Goal: Task Accomplishment & Management: Manage account settings

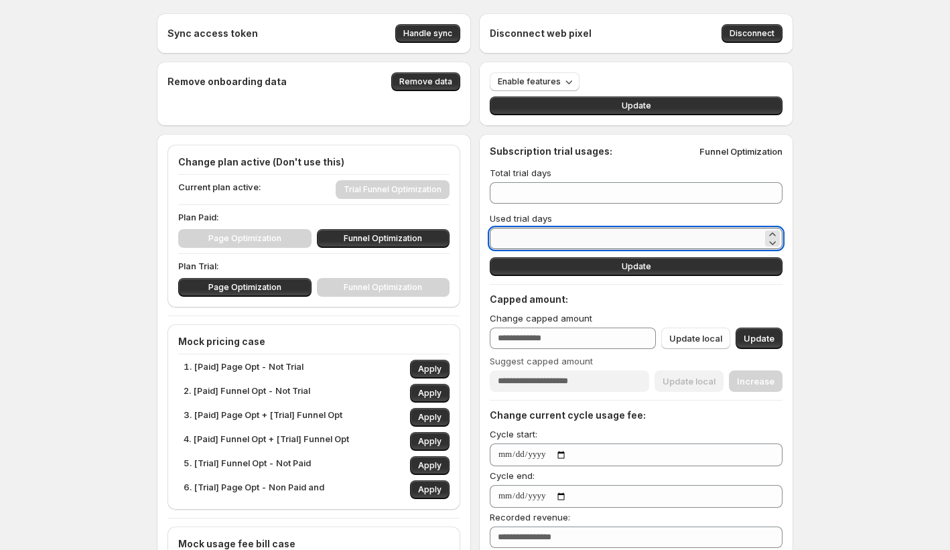
click at [572, 243] on input "*" at bounding box center [626, 238] width 273 height 21
drag, startPoint x: 570, startPoint y: 236, endPoint x: 426, endPoint y: 226, distance: 144.4
click at [426, 226] on div "Sync access token Handle sync Disconnect web pixel Disconnect Remove onboarding…" at bounding box center [475, 517] width 637 height 1009
type input "*"
type input "**"
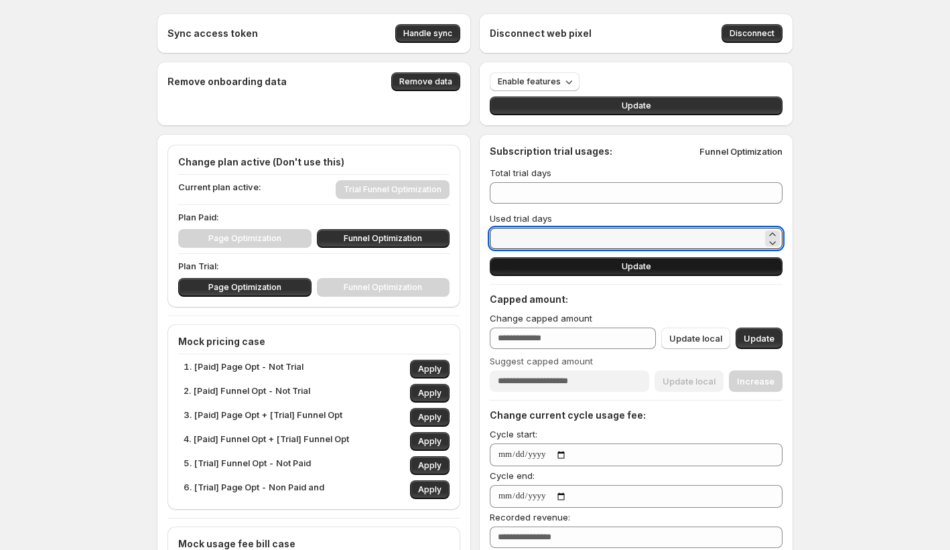
type input "**"
click at [742, 264] on button "Update" at bounding box center [636, 266] width 293 height 19
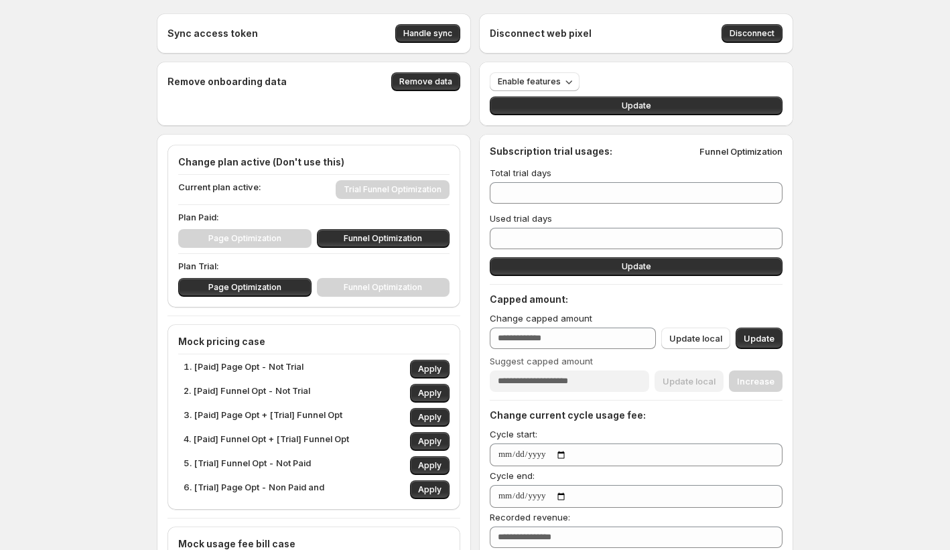
drag, startPoint x: 748, startPoint y: 266, endPoint x: 361, endPoint y: 270, distance: 388.0
click at [748, 266] on button "Update" at bounding box center [636, 266] width 293 height 19
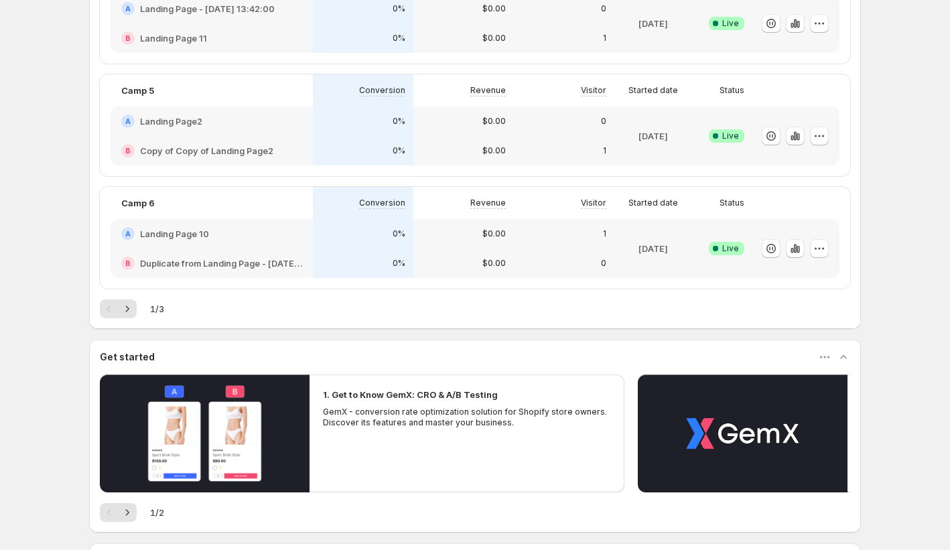
scroll to position [257, 0]
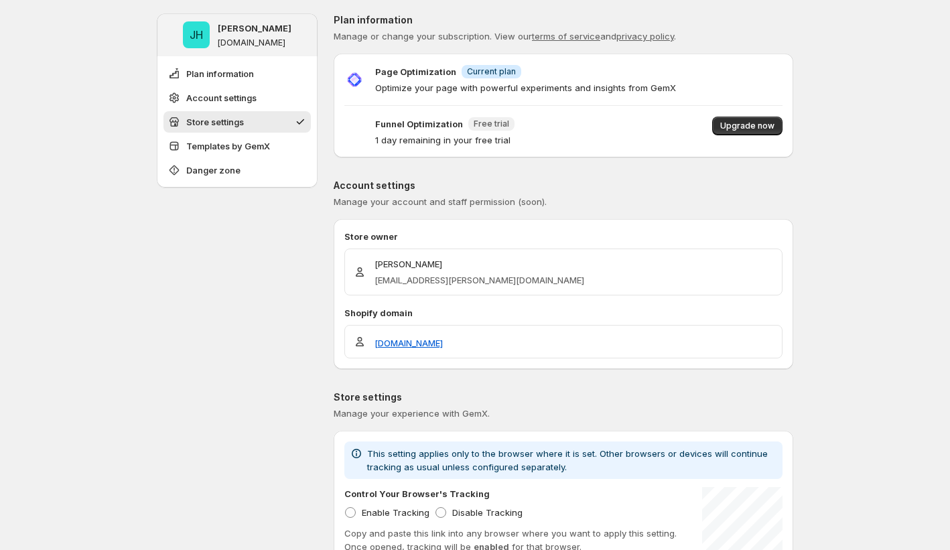
scroll to position [1077, 0]
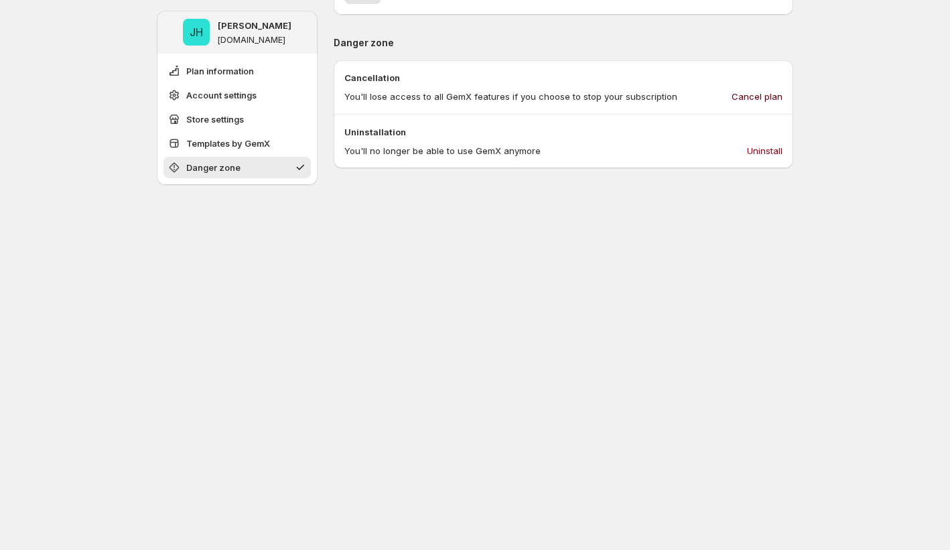
click at [771, 89] on button "Cancel plan" at bounding box center [757, 96] width 67 height 21
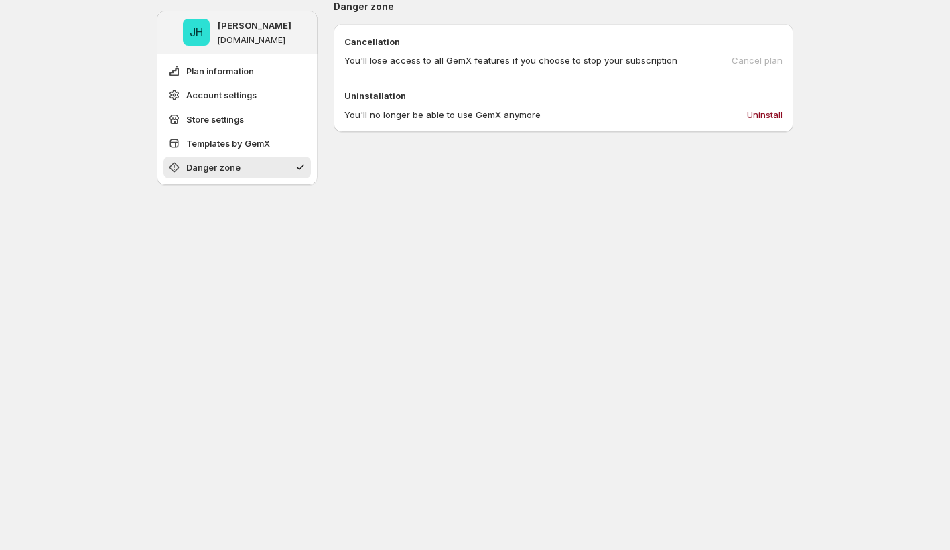
scroll to position [1061, 0]
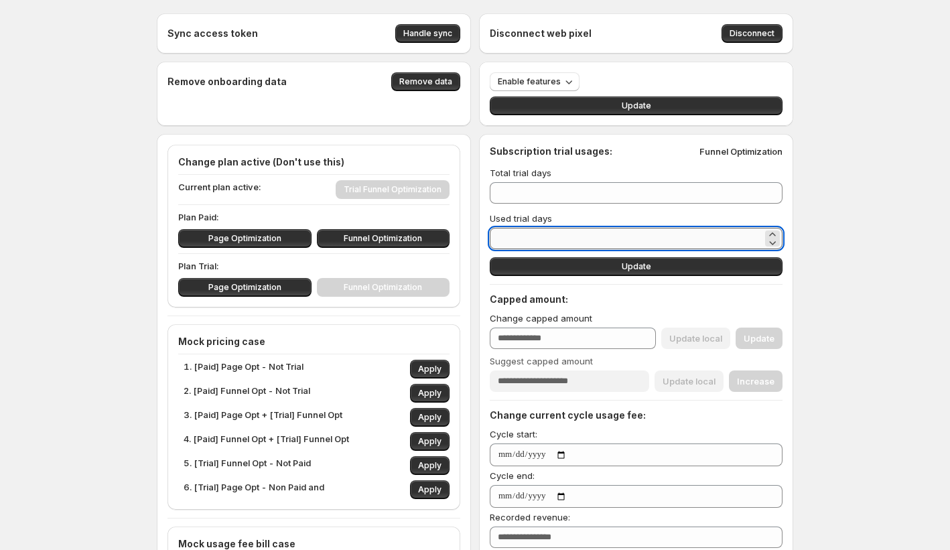
click at [587, 230] on input "*" at bounding box center [626, 238] width 273 height 21
click at [587, 229] on input "*" at bounding box center [626, 238] width 273 height 21
click at [574, 235] on input "*" at bounding box center [626, 238] width 273 height 21
type input "*"
type input "**"
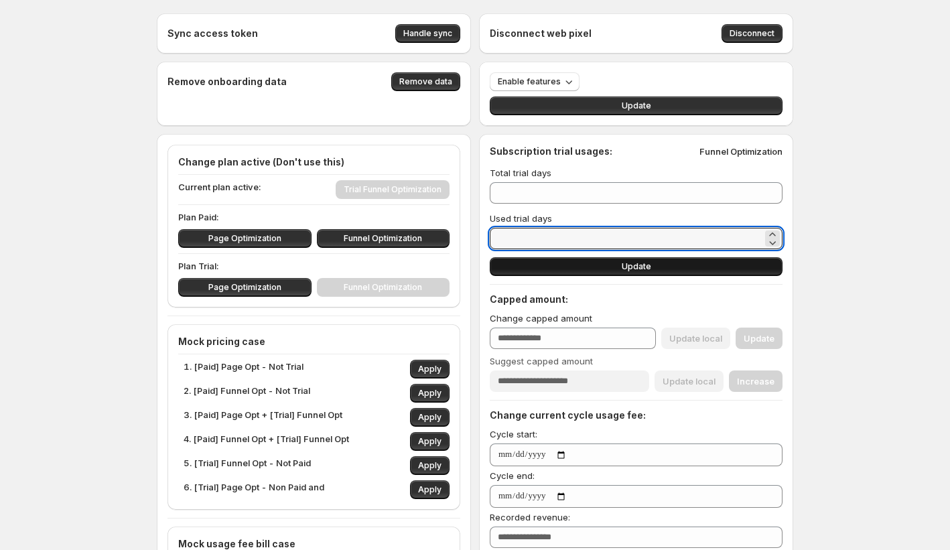
type input "**"
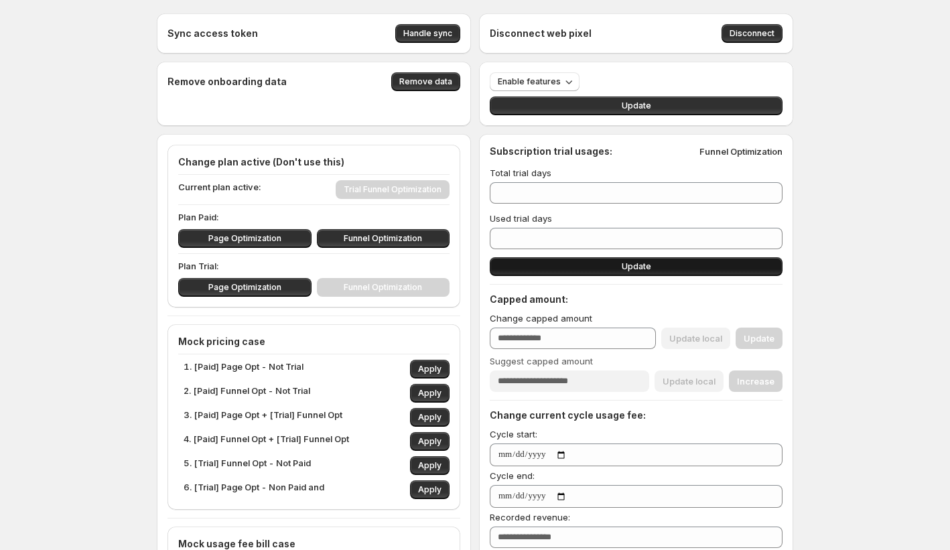
click at [564, 261] on button "Update" at bounding box center [636, 266] width 293 height 19
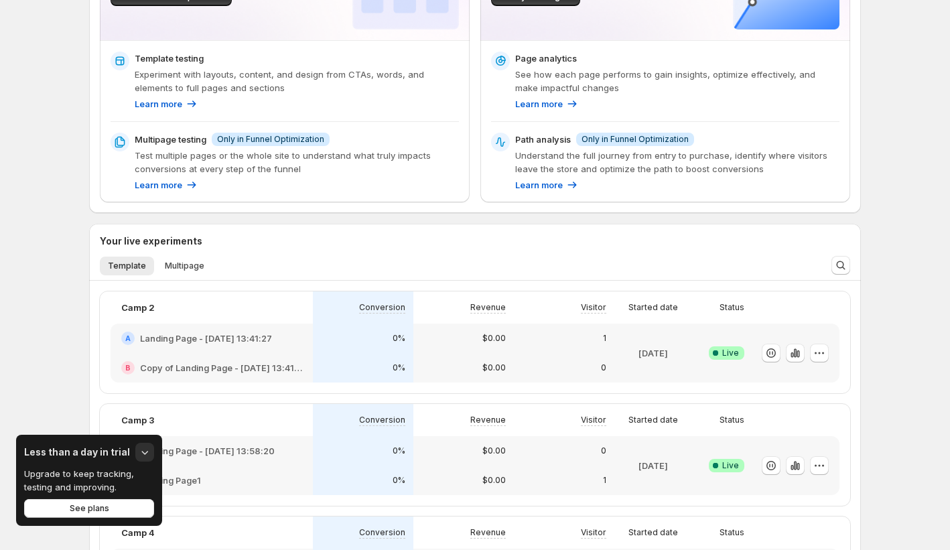
scroll to position [186, 0]
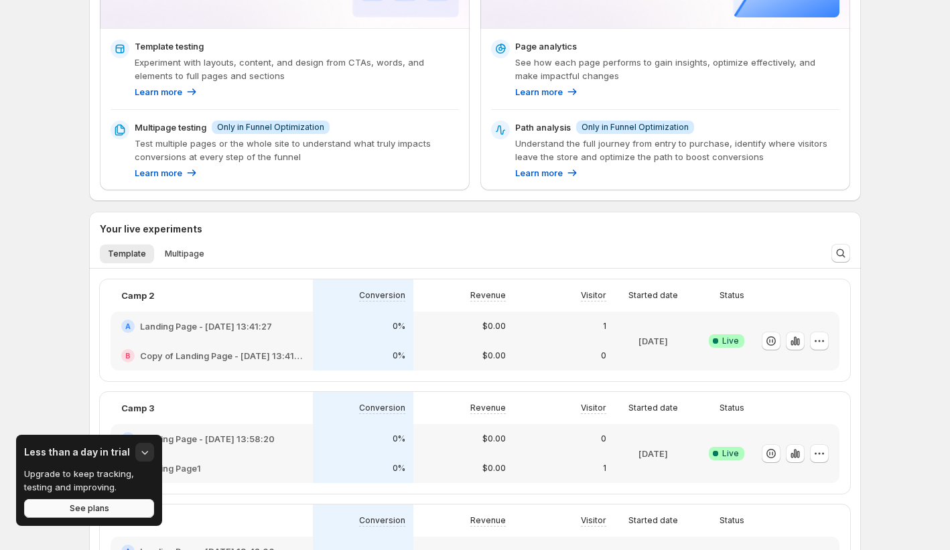
click at [129, 516] on button "See plans" at bounding box center [89, 508] width 130 height 19
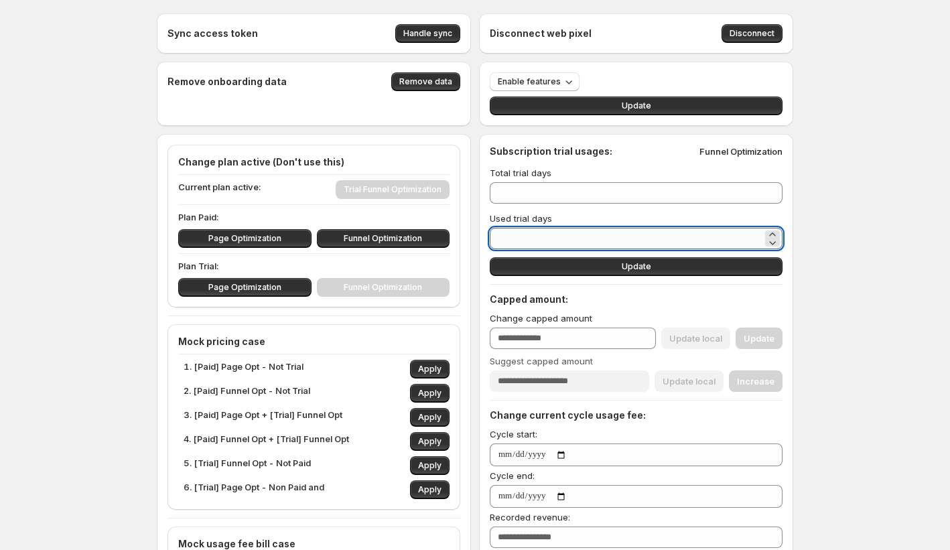
click at [579, 249] on input "*" at bounding box center [626, 238] width 273 height 21
click at [575, 243] on input "*" at bounding box center [626, 238] width 273 height 21
drag, startPoint x: 449, startPoint y: 239, endPoint x: 439, endPoint y: 239, distance: 10.1
click at [439, 239] on div "Sync access token Handle sync Disconnect web pixel Disconnect Remove onboarding…" at bounding box center [475, 517] width 637 height 1009
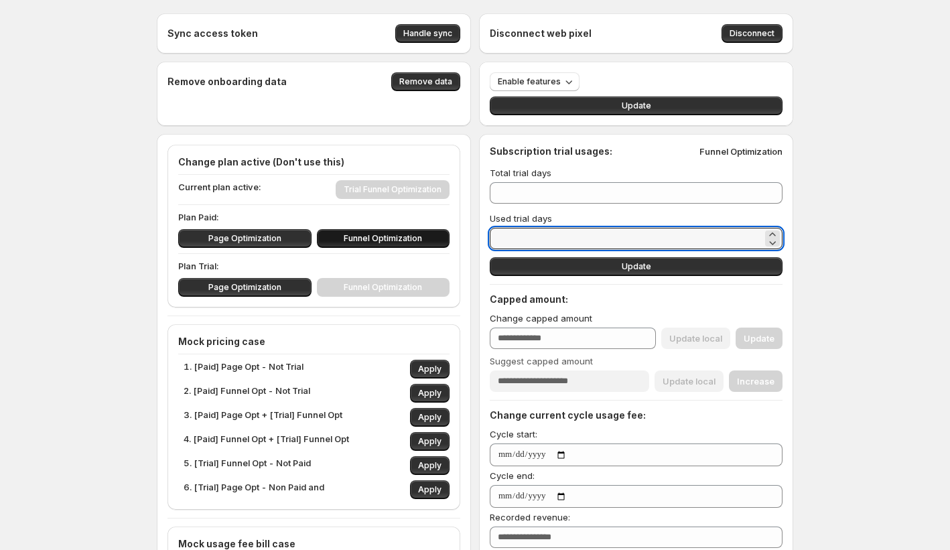
type input "*"
type input "**"
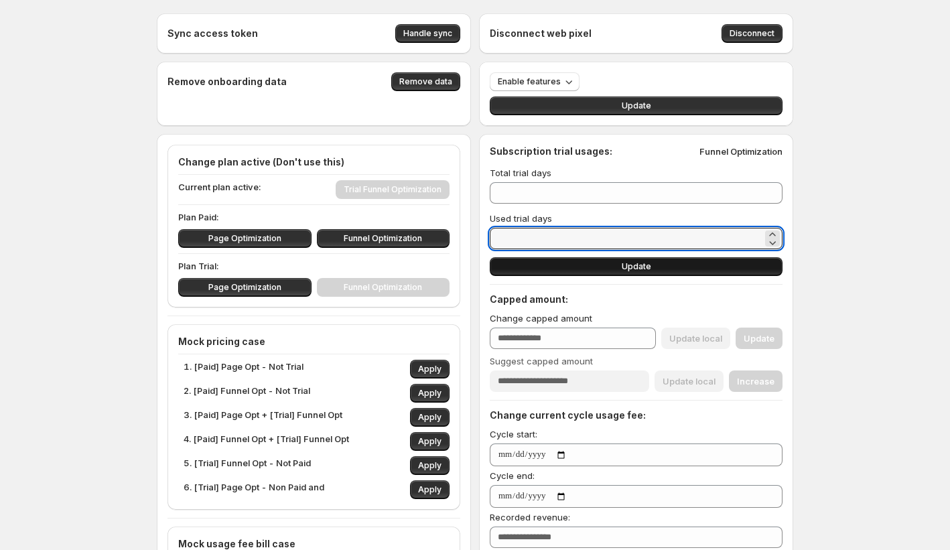
type input "**"
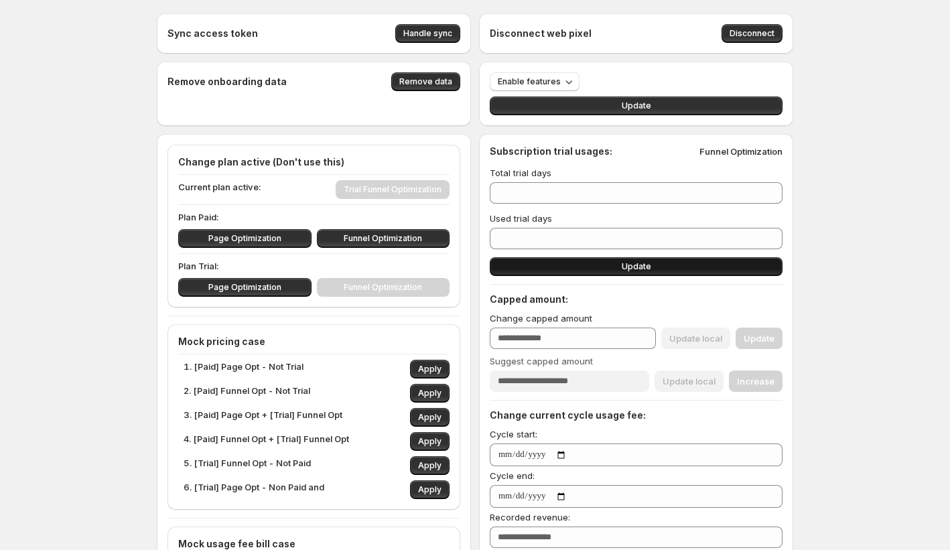
drag, startPoint x: 547, startPoint y: 259, endPoint x: 515, endPoint y: 261, distance: 31.6
click at [546, 259] on button "Update" at bounding box center [636, 266] width 293 height 19
click at [541, 270] on button "Update" at bounding box center [636, 266] width 293 height 19
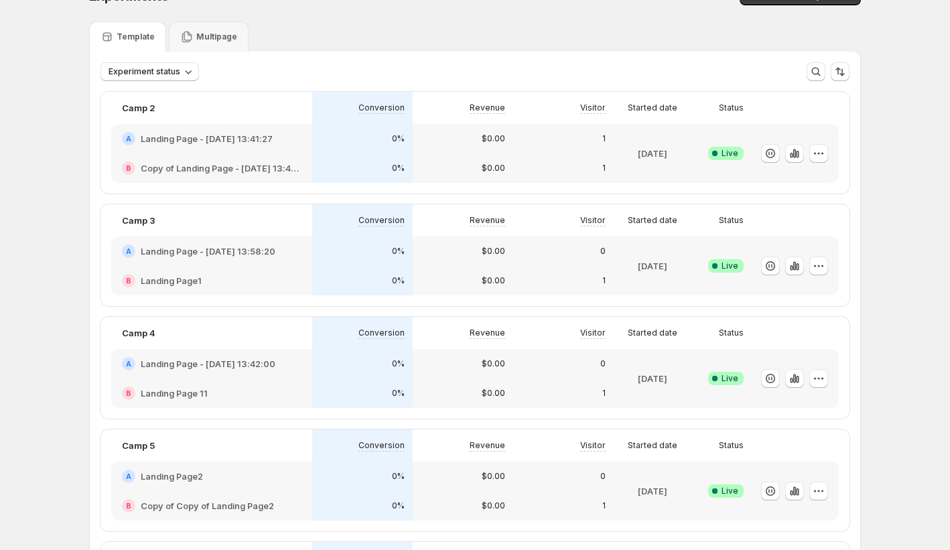
scroll to position [34, 0]
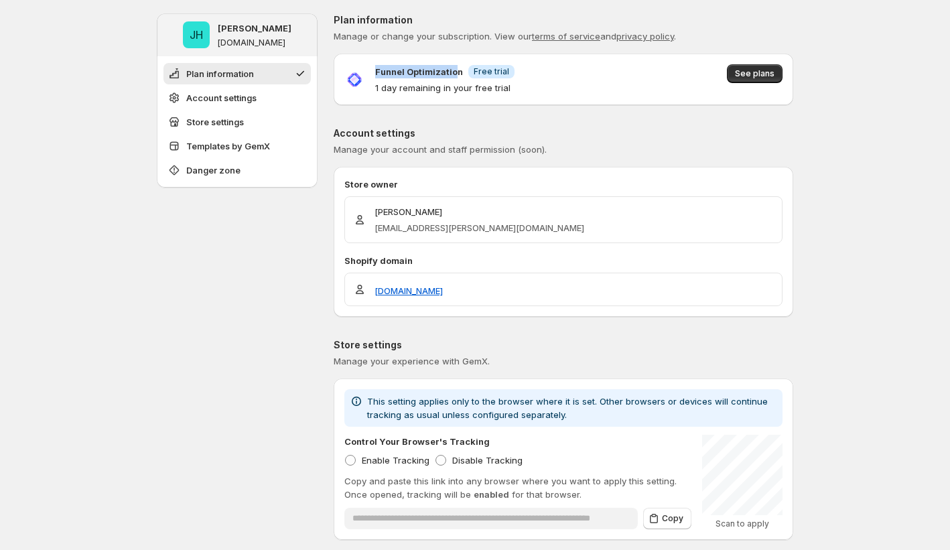
drag, startPoint x: 376, startPoint y: 75, endPoint x: 458, endPoint y: 74, distance: 82.4
click at [458, 74] on div "Funnel Optimization Info Free trial 1 day remaining in your free trial" at bounding box center [429, 79] width 170 height 30
click at [565, 104] on div "Funnel Optimization Info Free trial 1 day remaining in your free trial See plans" at bounding box center [564, 80] width 460 height 52
click at [756, 75] on span "See plans" at bounding box center [755, 73] width 40 height 11
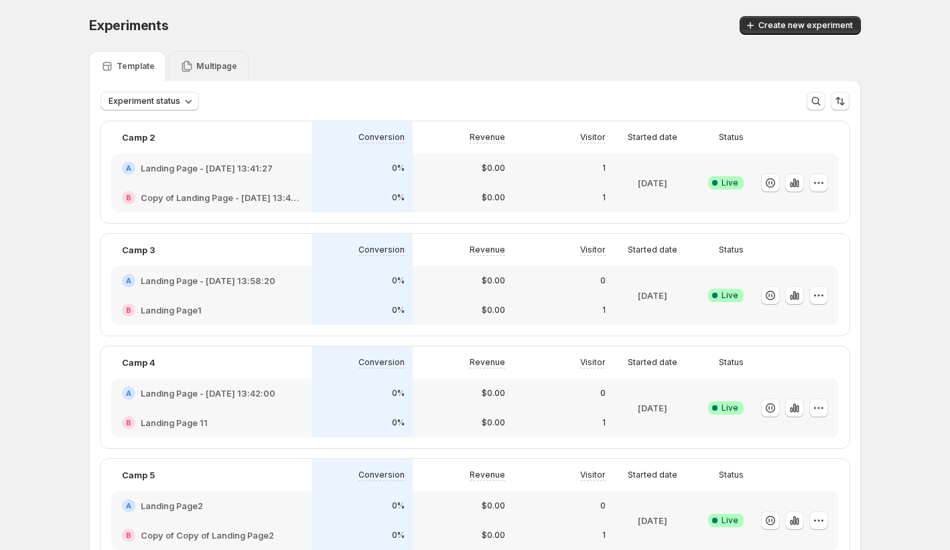
click at [207, 62] on p "Multipage" at bounding box center [216, 66] width 41 height 11
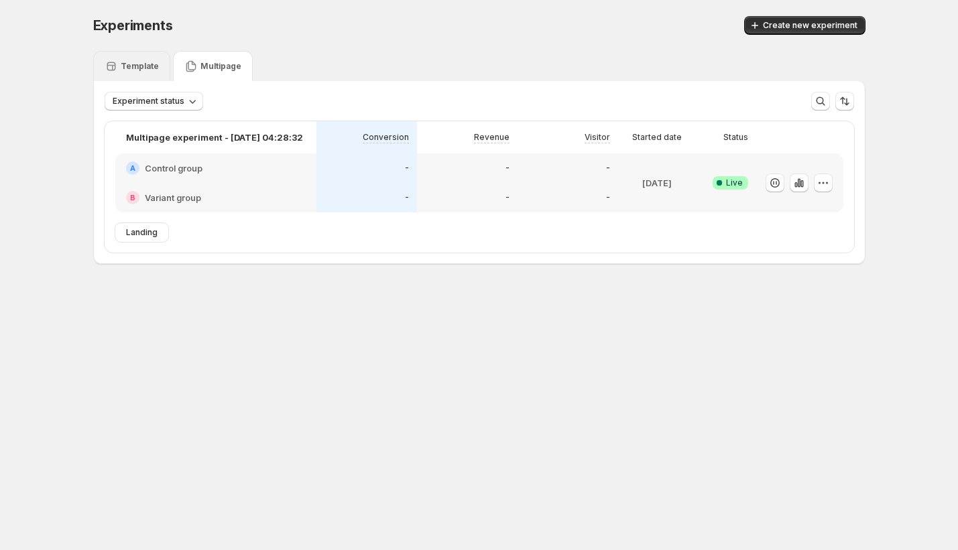
click at [148, 72] on div "Template" at bounding box center [132, 66] width 54 height 13
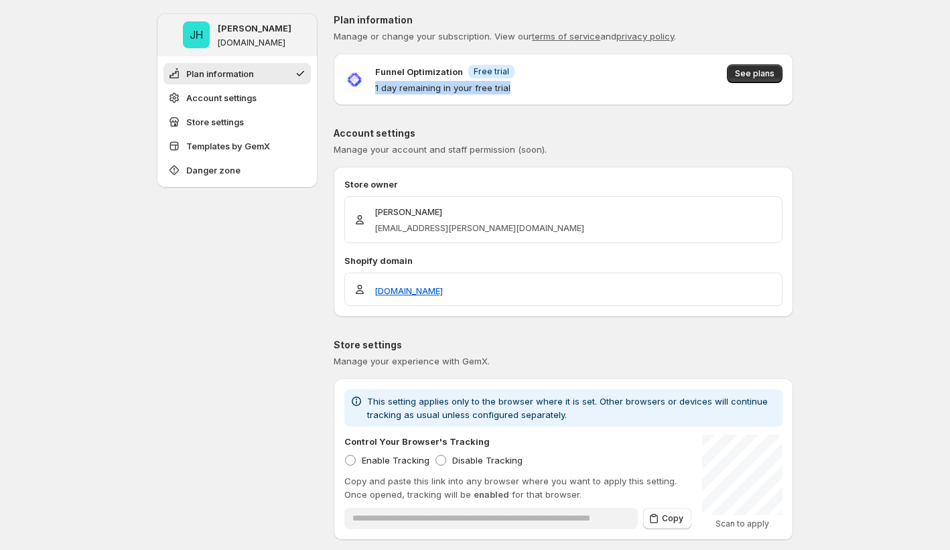
drag, startPoint x: 374, startPoint y: 88, endPoint x: 512, endPoint y: 96, distance: 138.3
click at [512, 96] on div "Funnel Optimization Info Free trial 1 day remaining in your free trial See plans" at bounding box center [564, 80] width 460 height 52
click at [543, 131] on p "Account settings" at bounding box center [564, 133] width 460 height 13
drag, startPoint x: 474, startPoint y: 72, endPoint x: 532, endPoint y: 78, distance: 58.7
click at [532, 78] on div "Funnel Optimization Info Free trial 1 day remaining in your free trial See plans" at bounding box center [563, 79] width 438 height 30
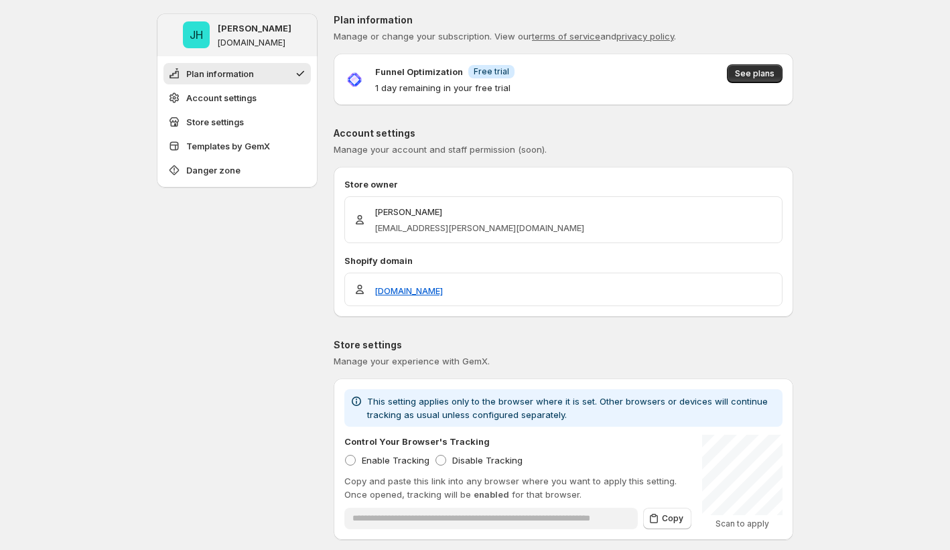
click at [543, 89] on div "Funnel Optimization Info Free trial 1 day remaining in your free trial See plans" at bounding box center [563, 79] width 438 height 30
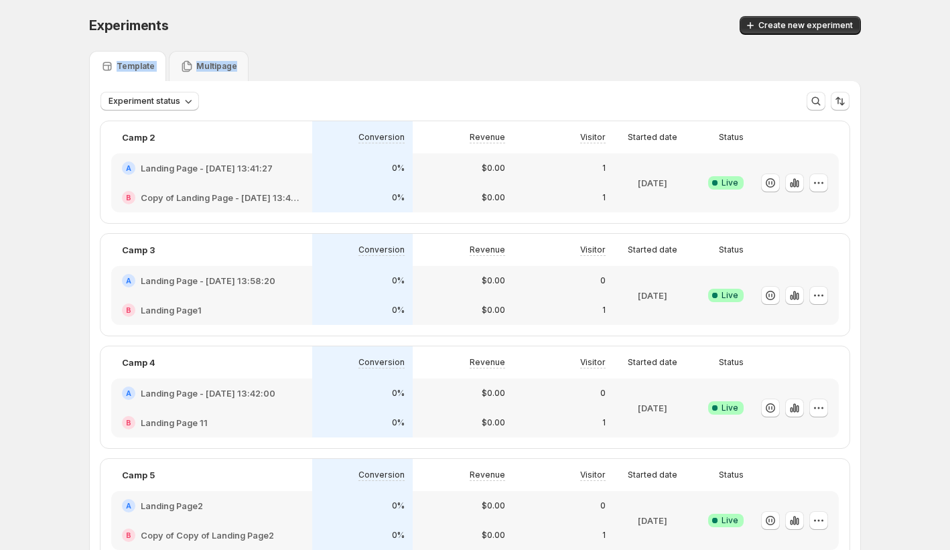
drag, startPoint x: 220, startPoint y: 36, endPoint x: 607, endPoint y: 68, distance: 388.0
click at [614, 68] on div "Template Multipage" at bounding box center [475, 66] width 772 height 30
click at [204, 64] on p "Multipage" at bounding box center [216, 66] width 41 height 11
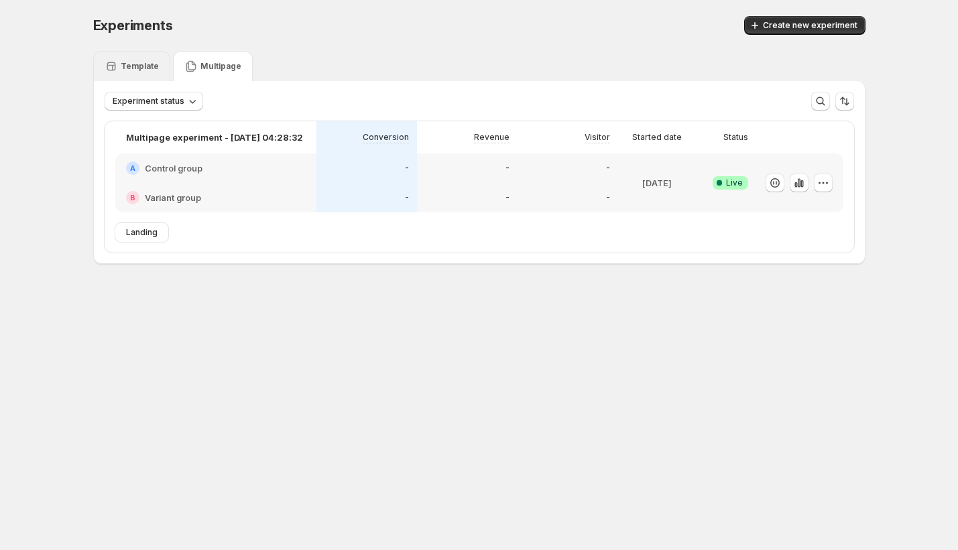
click at [132, 67] on p "Template" at bounding box center [140, 66] width 38 height 11
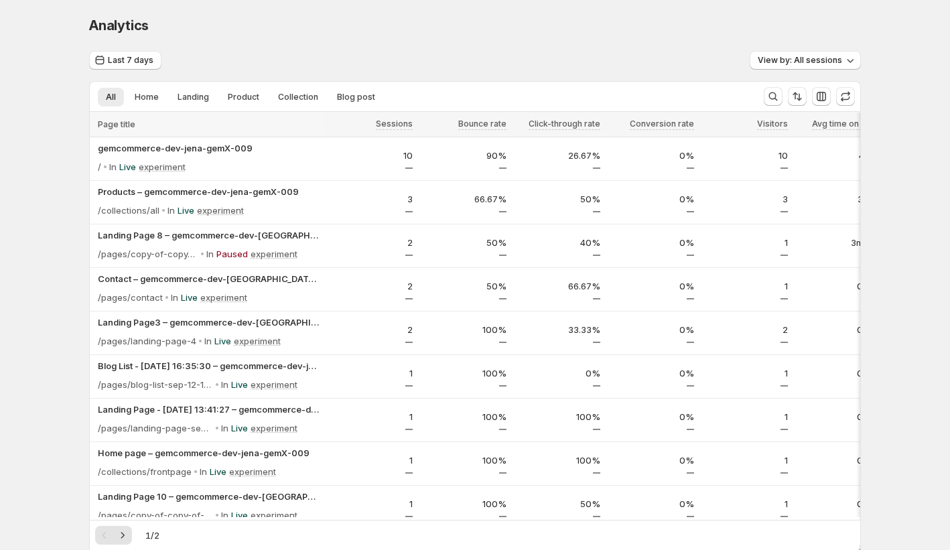
click at [471, 22] on div "Analytics" at bounding box center [475, 25] width 772 height 19
click at [538, 68] on div "Last 7 days View by: All sessions" at bounding box center [475, 60] width 772 height 19
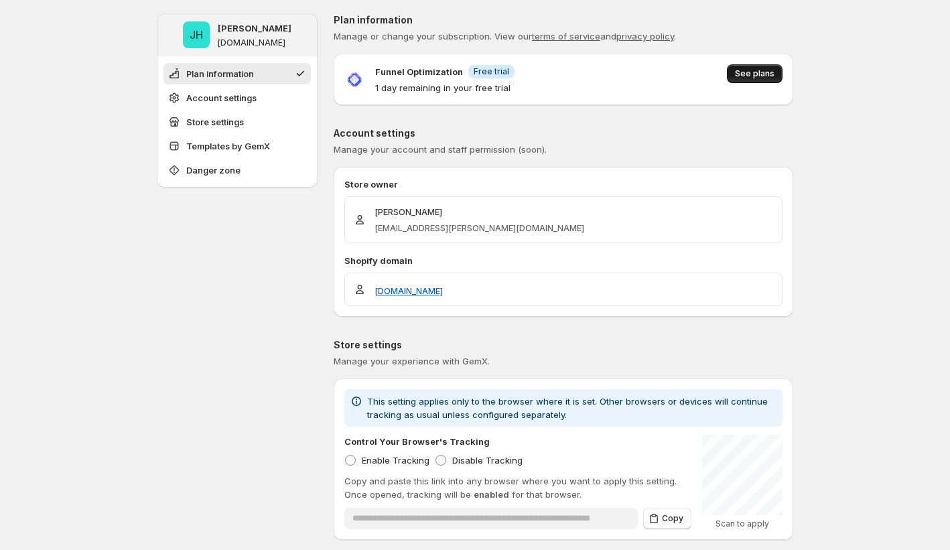
click at [759, 75] on span "See plans" at bounding box center [755, 73] width 40 height 11
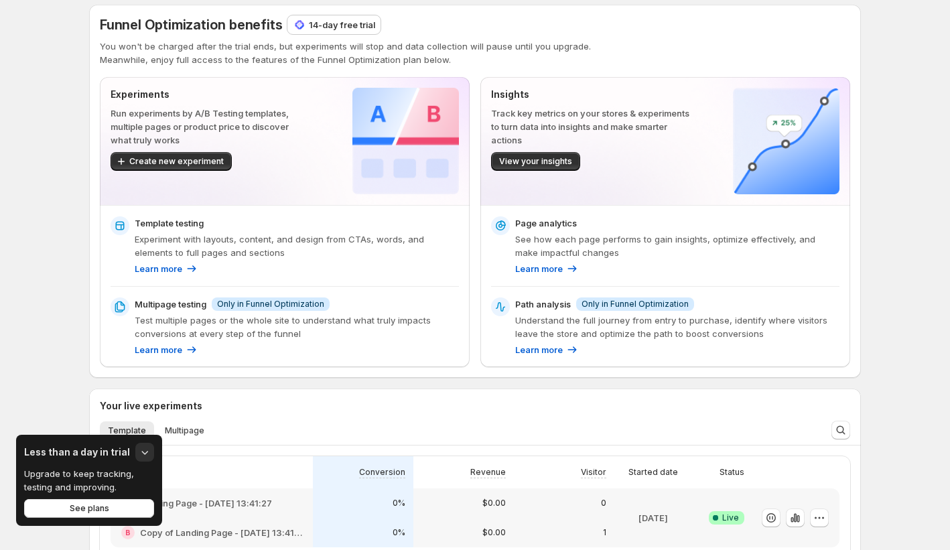
scroll to position [28, 0]
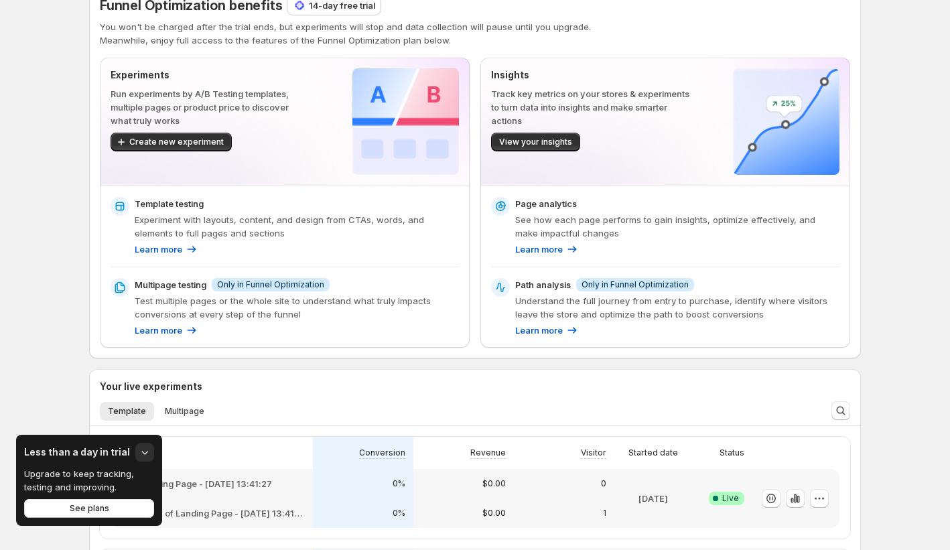
click at [608, 226] on p "See how each page performs to gain insights, optimize effectively, and make imp…" at bounding box center [677, 226] width 324 height 27
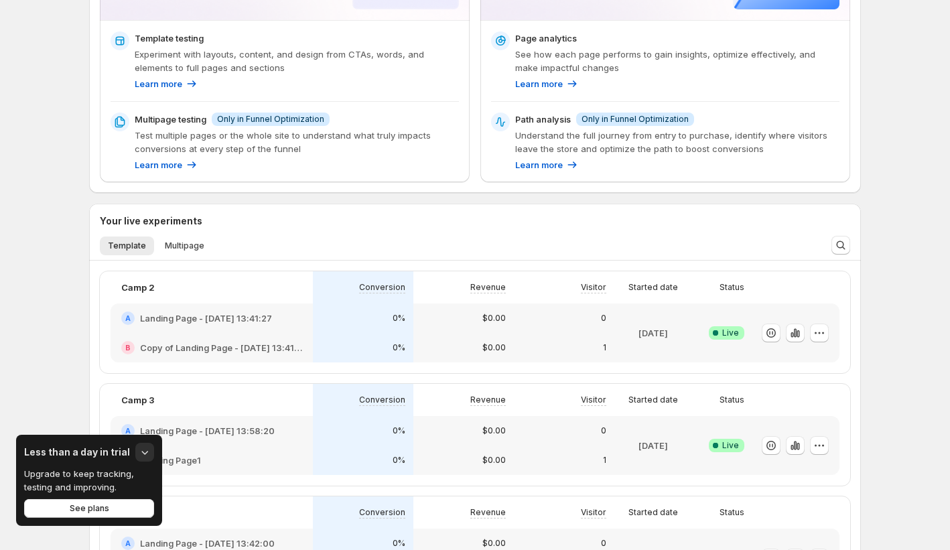
scroll to position [194, 0]
